Goal: Navigation & Orientation: Find specific page/section

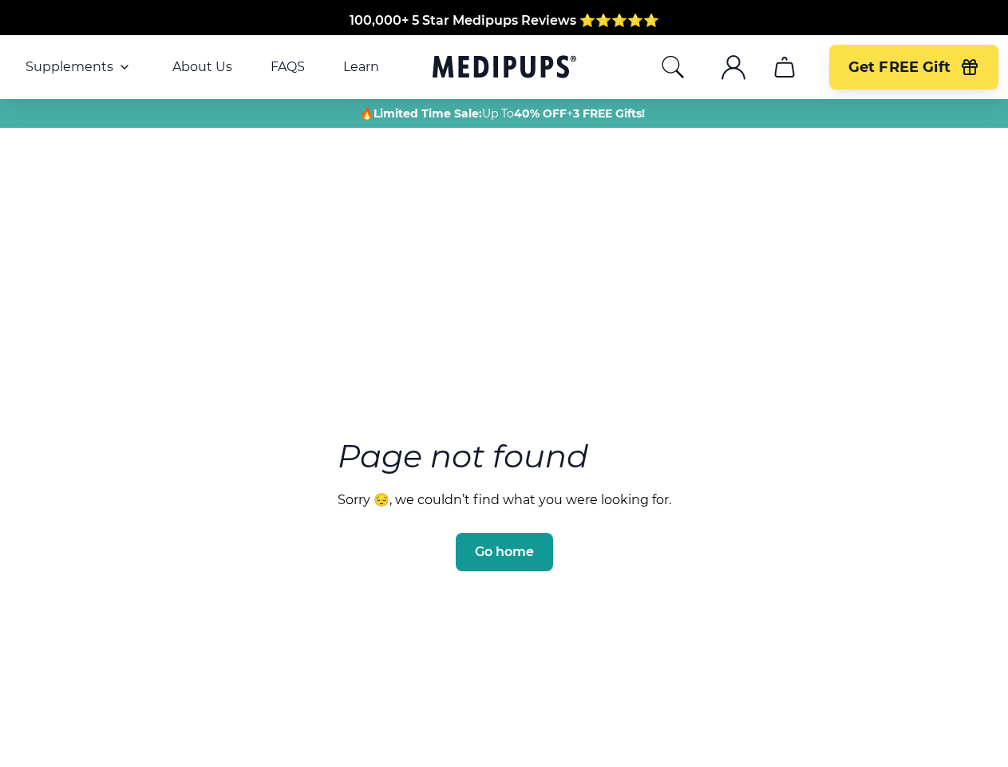
click at [504, 383] on section "Page not found Sorry 😔, we couldn’t find what you were looking for. Go home" at bounding box center [504, 466] width 1008 height 613
click at [79, 67] on span "Supplements" at bounding box center [70, 67] width 88 height 16
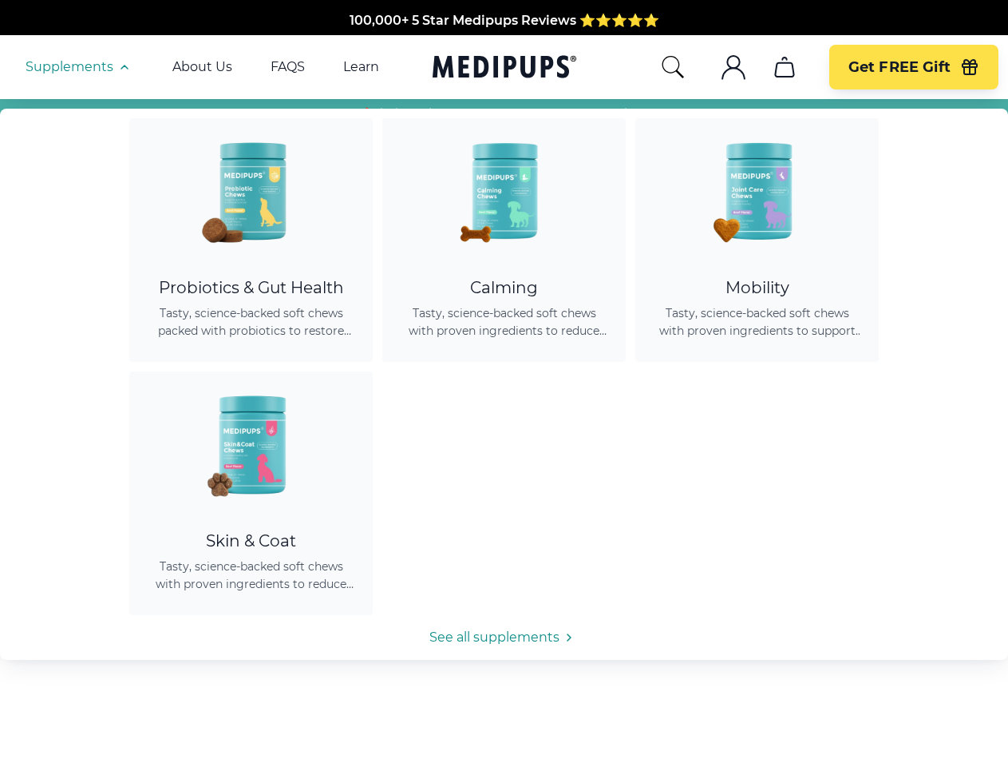
click at [123, 67] on icon "button" at bounding box center [124, 66] width 19 height 19
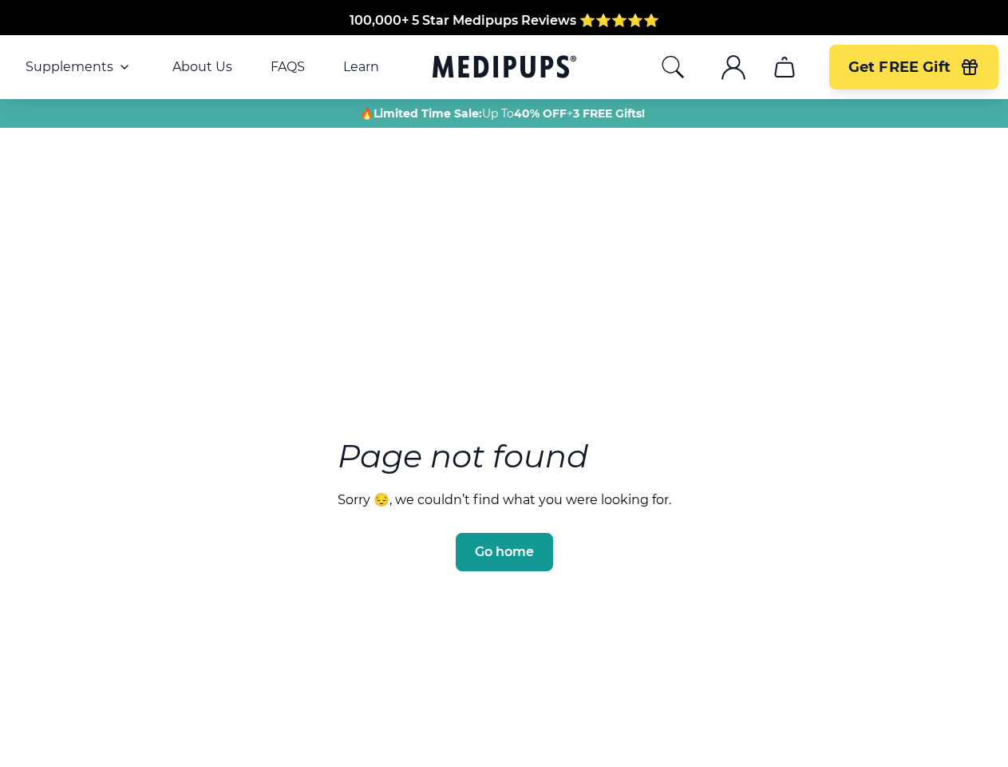
click at [672, 67] on icon "search" at bounding box center [673, 67] width 26 height 26
click at [733, 67] on icon ".cls-1{fill:none;stroke:currentColor;stroke-miterlimit:10;stroke-width:1.5px;}" at bounding box center [734, 67] width 26 height 26
click at [784, 67] on icon "cart" at bounding box center [785, 67] width 26 height 26
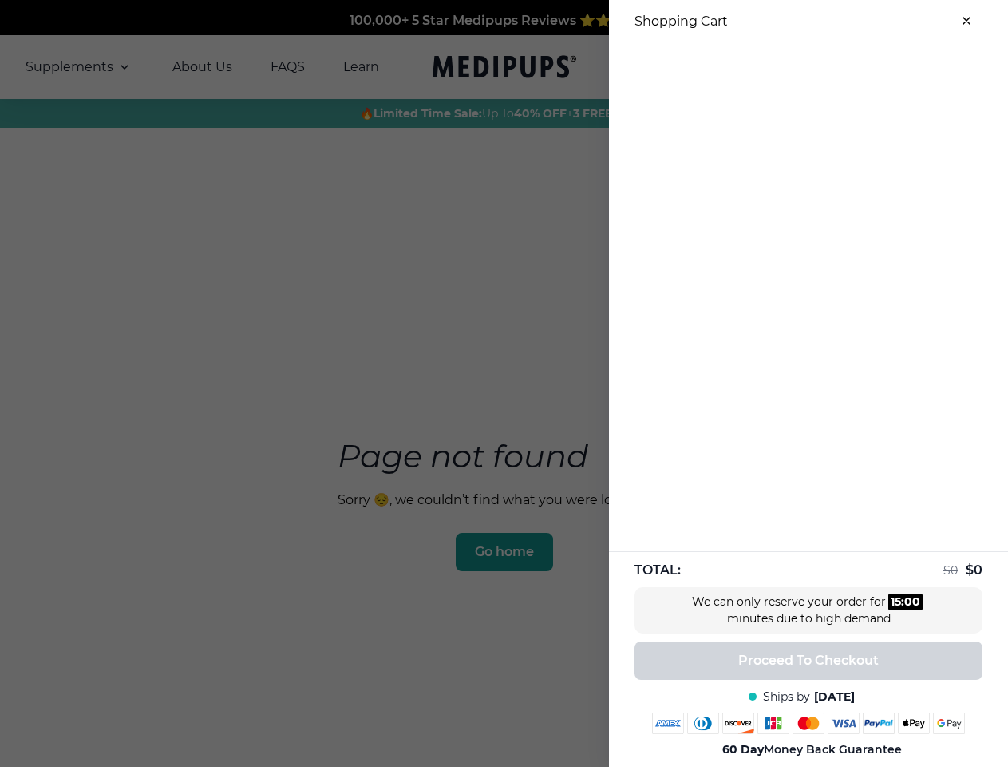
click at [784, 67] on div at bounding box center [504, 383] width 1008 height 767
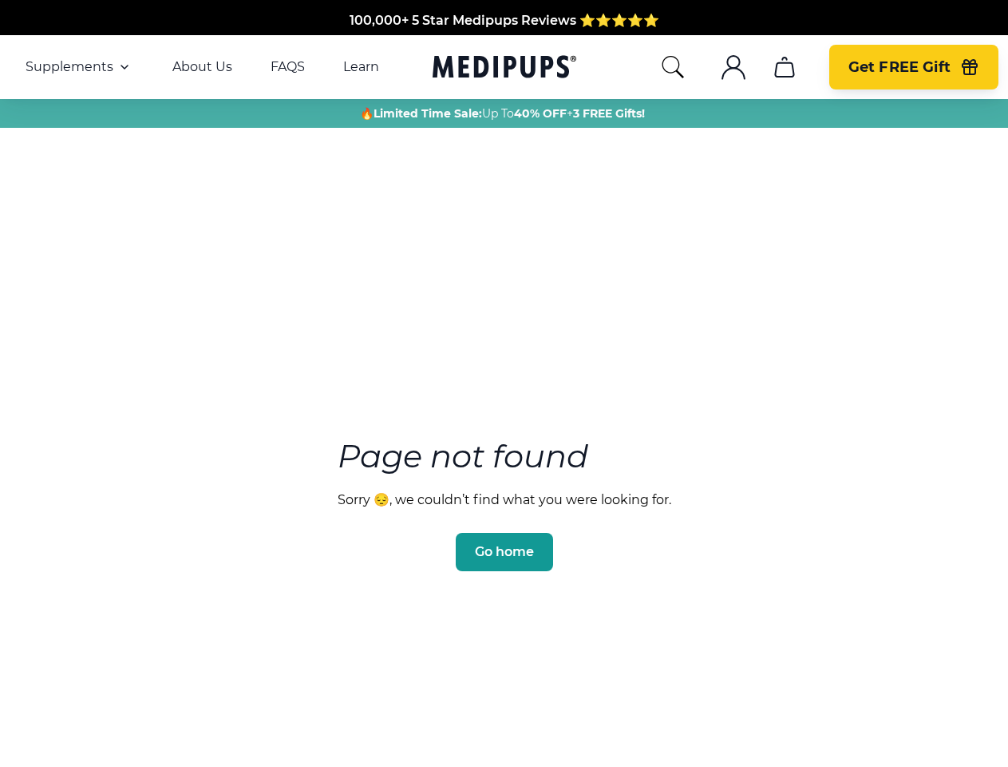
click at [913, 67] on span "Get FREE Gift" at bounding box center [900, 67] width 102 height 18
